Goal: Task Accomplishment & Management: Complete application form

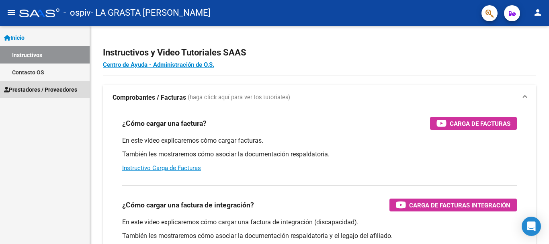
click at [28, 89] on span "Prestadores / Proveedores" at bounding box center [40, 89] width 73 height 9
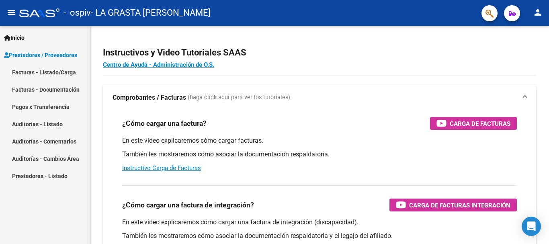
click at [28, 89] on link "Facturas - Documentación" at bounding box center [45, 89] width 90 height 17
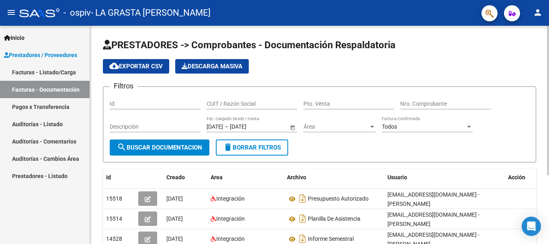
click at [159, 104] on input "Id" at bounding box center [155, 103] width 91 height 7
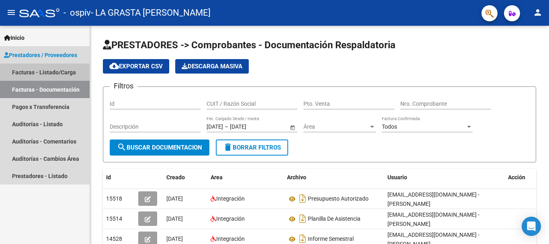
click at [61, 73] on link "Facturas - Listado/Carga" at bounding box center [45, 71] width 90 height 17
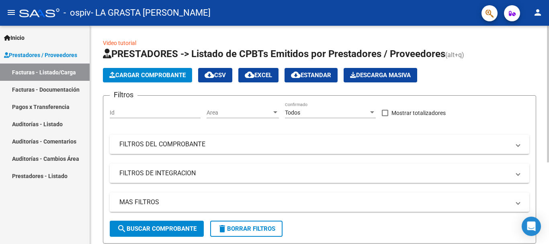
click at [129, 76] on span "Cargar Comprobante" at bounding box center [147, 74] width 76 height 7
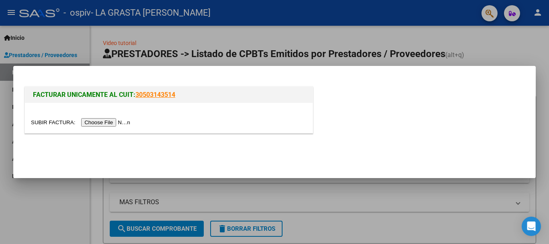
click at [113, 125] on input "file" at bounding box center [82, 122] width 102 height 8
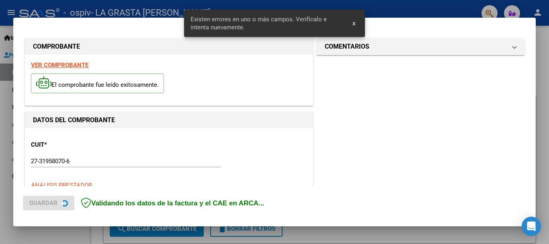
scroll to position [200, 0]
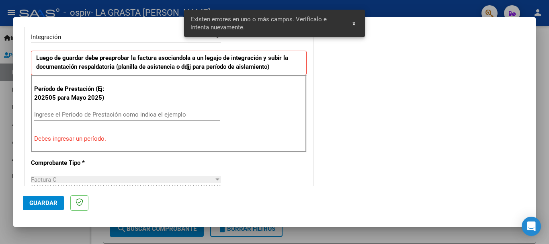
click at [82, 140] on p "Debes ingresar un período." at bounding box center [168, 138] width 269 height 9
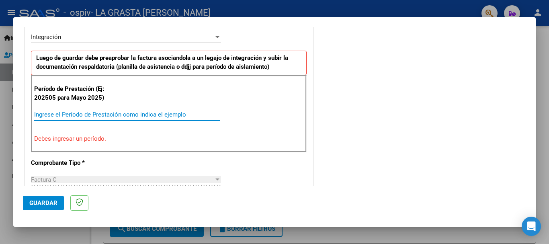
click at [87, 114] on input "Ingrese el Período de Prestación como indica el ejemplo" at bounding box center [127, 114] width 186 height 7
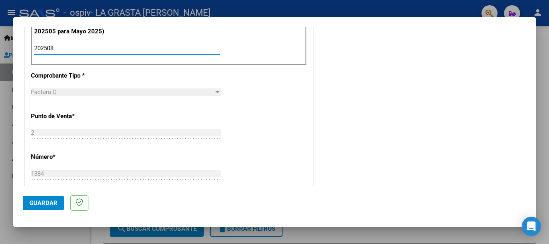
type input "202508"
click at [245, 164] on div "CUIT * 27-31958070-6 Ingresar CUIT ANALISIS PRESTADOR LA GRASTA [PERSON_NAME] A…" at bounding box center [169, 163] width 288 height 604
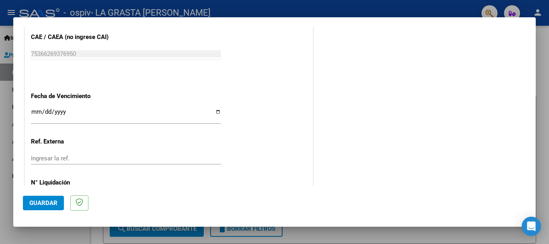
scroll to position [514, 0]
click at [31, 112] on input "Ingresar la fecha" at bounding box center [126, 114] width 190 height 13
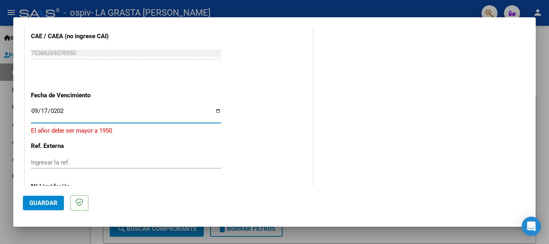
type input "[DATE]"
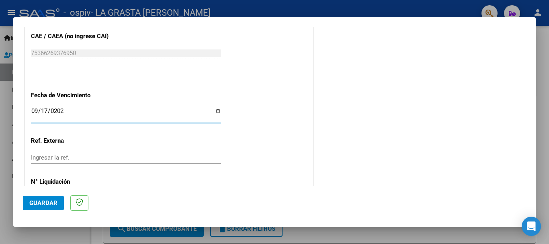
click at [102, 140] on p "Ref. Externa" at bounding box center [72, 140] width 83 height 9
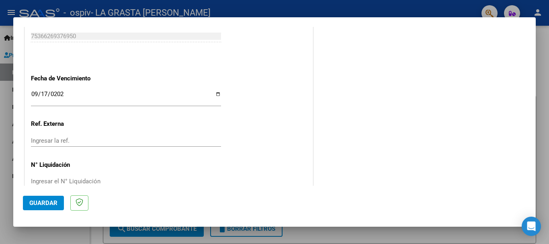
scroll to position [548, 0]
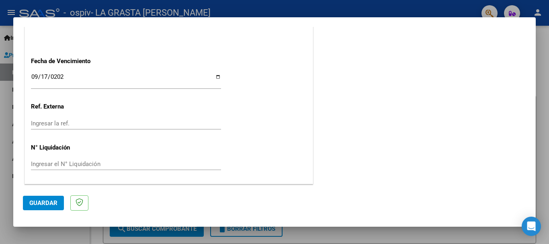
click at [43, 207] on button "Guardar" at bounding box center [43, 203] width 41 height 14
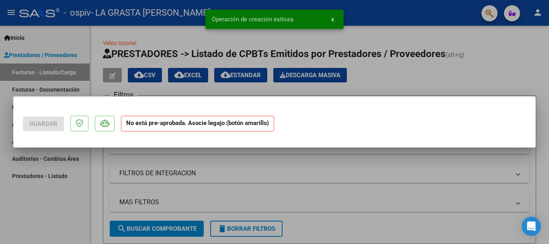
scroll to position [0, 0]
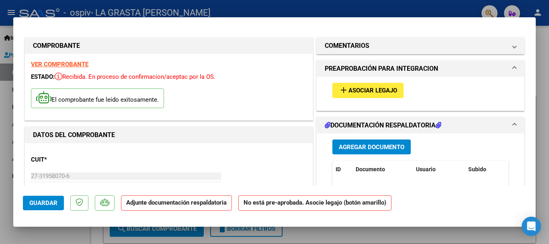
click at [391, 91] on span "Asociar Legajo" at bounding box center [372, 90] width 49 height 7
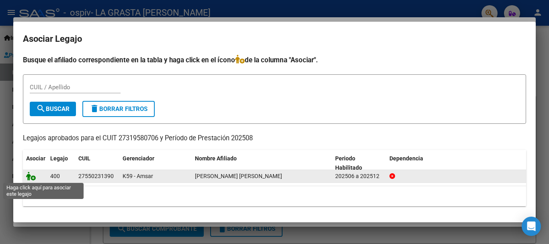
click at [30, 177] on icon at bounding box center [31, 175] width 10 height 9
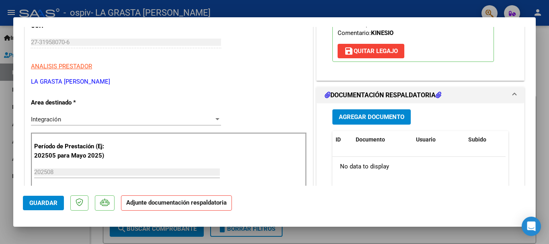
scroll to position [173, 0]
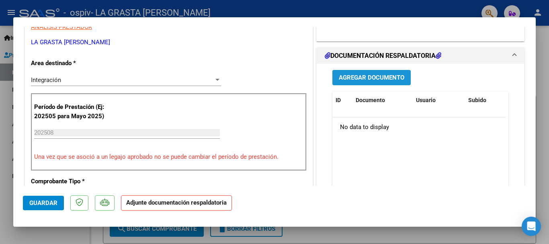
click at [378, 73] on button "Agregar Documento" at bounding box center [371, 77] width 78 height 15
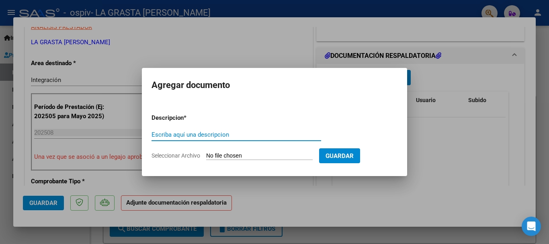
click at [353, 157] on span "Guardar" at bounding box center [339, 155] width 28 height 7
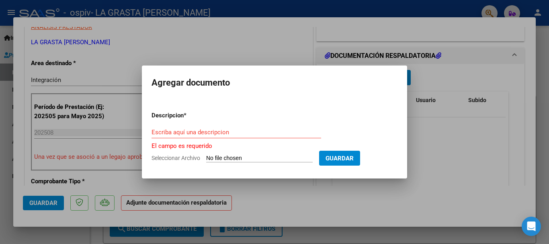
click at [225, 135] on input "Escriba aquí una descripcion" at bounding box center [235, 132] width 169 height 7
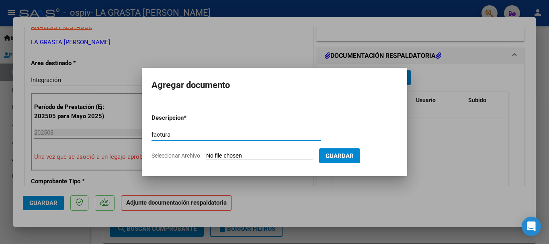
click at [353, 152] on span "Guardar" at bounding box center [339, 155] width 28 height 7
click at [167, 134] on input "factura" at bounding box center [235, 134] width 169 height 7
type input "asistencia"
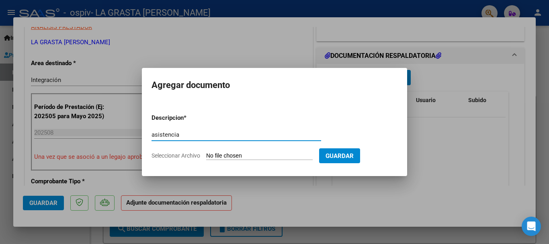
click at [353, 156] on span "Guardar" at bounding box center [339, 155] width 28 height 7
click at [299, 155] on input "Seleccionar Archivo" at bounding box center [259, 156] width 106 height 8
type input "C:\fakepath\Asistencia [PERSON_NAME] Kine [DATE].pdf"
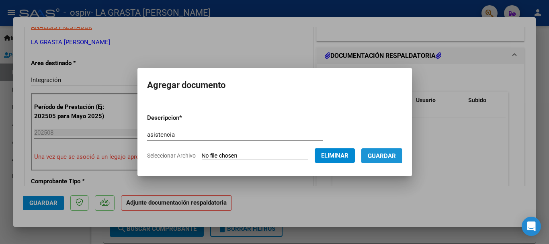
click at [396, 154] on span "Guardar" at bounding box center [381, 155] width 28 height 7
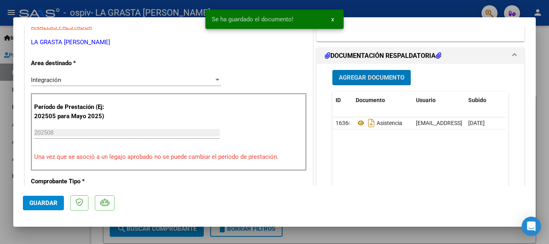
click at [373, 78] on span "Agregar Documento" at bounding box center [371, 77] width 65 height 7
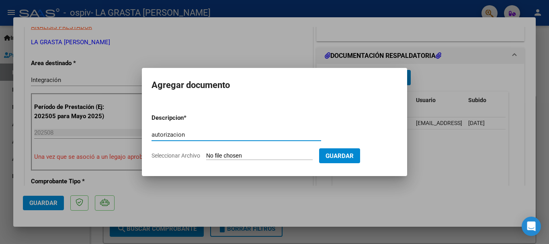
type input "autorizacion"
click at [229, 155] on input "Seleccionar Archivo" at bounding box center [259, 156] width 106 height 8
type input "C:\fakepath\[PERSON_NAME] KINESIO [DATE]pdf"
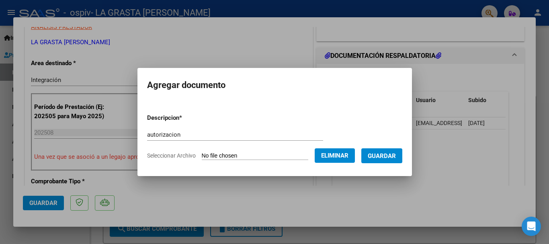
click at [387, 159] on button "Guardar" at bounding box center [381, 155] width 41 height 15
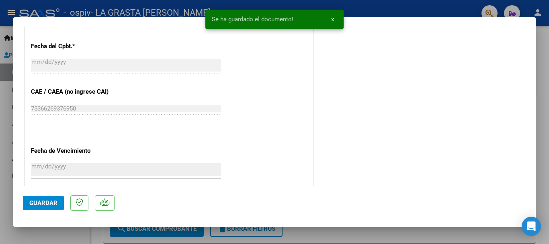
scroll to position [560, 0]
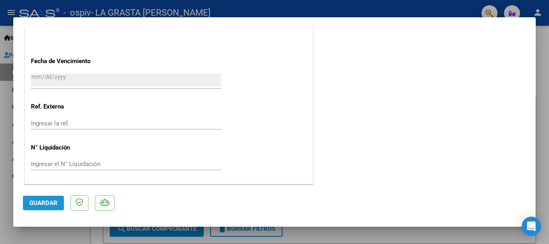
click at [37, 203] on span "Guardar" at bounding box center [43, 202] width 28 height 7
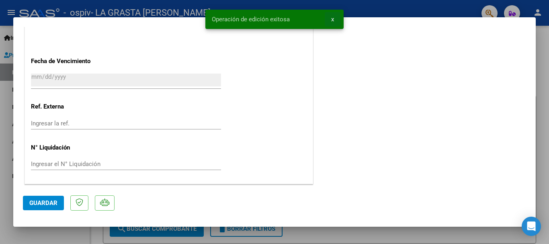
click at [332, 20] on span "x" at bounding box center [332, 19] width 3 height 7
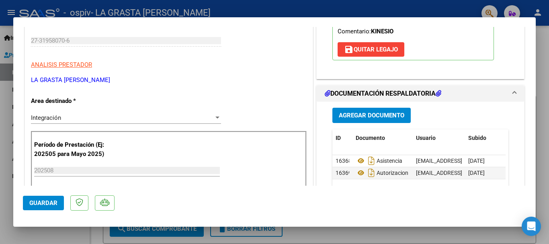
scroll to position [0, 0]
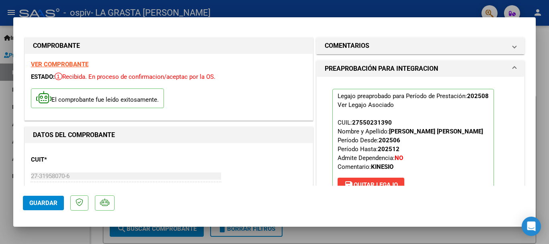
click at [75, 65] on strong "VER COMPROBANTE" at bounding box center [59, 64] width 57 height 7
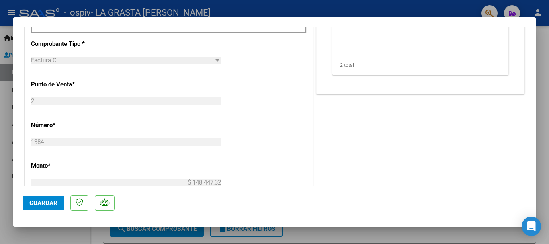
scroll to position [358, 0]
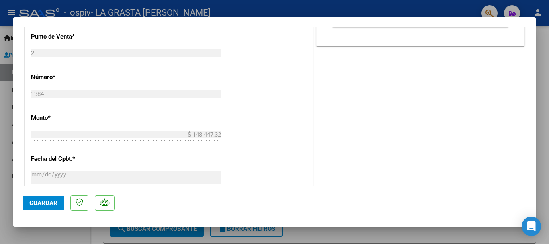
click at [53, 204] on span "Guardar" at bounding box center [43, 202] width 28 height 7
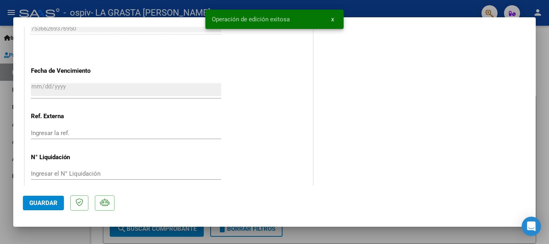
scroll to position [560, 0]
